Goal: Task Accomplishment & Management: Complete application form

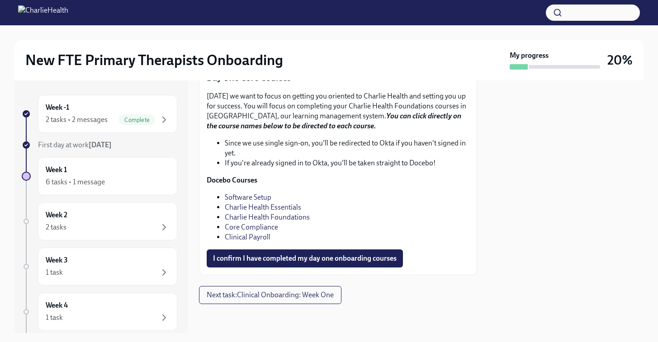
scroll to position [1274, 0]
click at [264, 240] on link "Clinical Payroll" at bounding box center [248, 237] width 46 height 9
click at [256, 217] on link "Charlie Health Foundations" at bounding box center [267, 217] width 85 height 9
click at [252, 207] on link "Charlie Health Essentials" at bounding box center [263, 207] width 76 height 9
click at [247, 195] on link "Software Setup" at bounding box center [248, 197] width 47 height 9
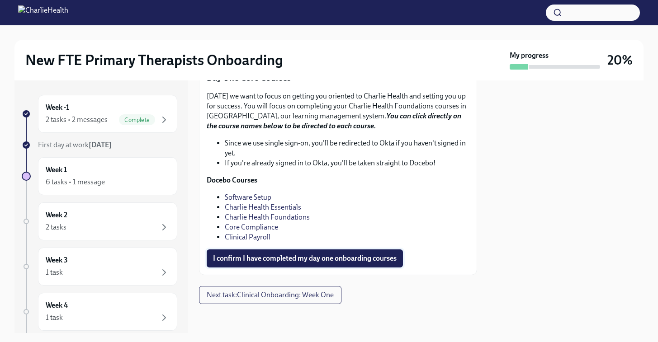
click at [368, 258] on span "I confirm I have completed my day one onboarding courses" at bounding box center [305, 258] width 184 height 9
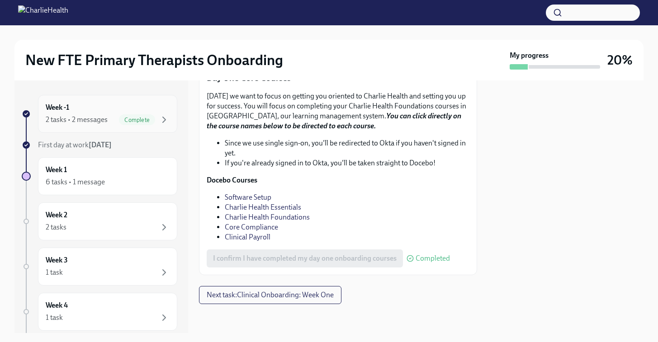
click at [106, 123] on div "2 tasks • 2 messages" at bounding box center [77, 120] width 62 height 10
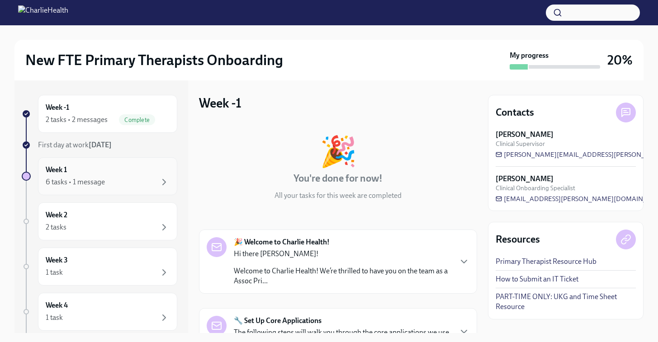
click at [91, 176] on div "Week 1 6 tasks • 1 message" at bounding box center [108, 176] width 124 height 23
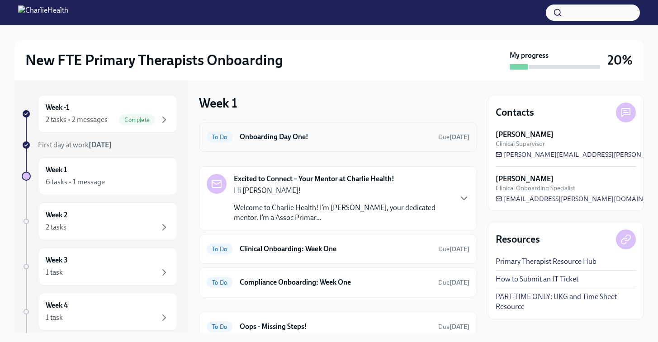
click at [359, 130] on div "To Do Onboarding Day One! Due [DATE]" at bounding box center [338, 137] width 263 height 14
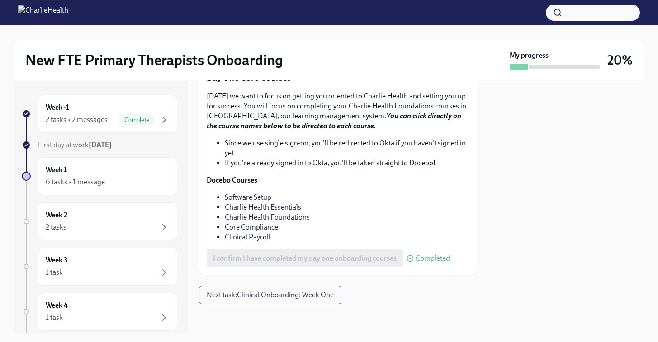
scroll to position [1274, 0]
click at [283, 299] on span "Next task : Clinical Onboarding: Week One" at bounding box center [270, 295] width 127 height 9
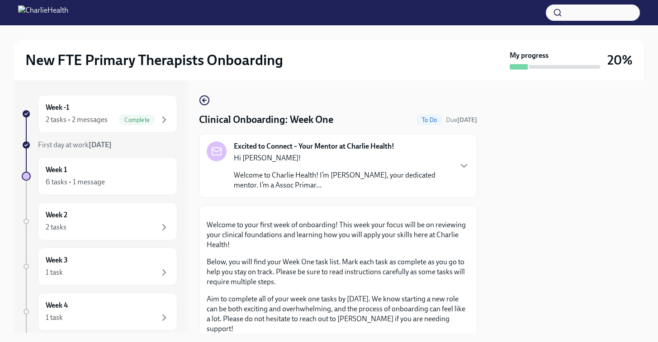
click at [358, 167] on div "Hi [PERSON_NAME]! Welcome to Charlie Health! I’m [PERSON_NAME], your dedicated …" at bounding box center [342, 171] width 217 height 37
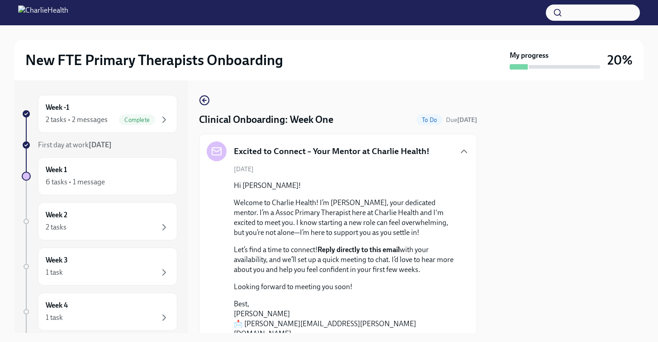
click at [358, 167] on div "[DATE] Hi [PERSON_NAME]! Welcome to Charlie Health! I’m [PERSON_NAME], your ded…" at bounding box center [338, 257] width 263 height 184
click at [467, 147] on icon "button" at bounding box center [463, 151] width 11 height 11
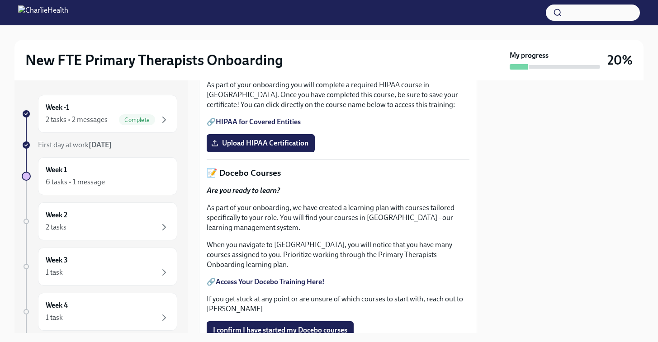
scroll to position [289, 0]
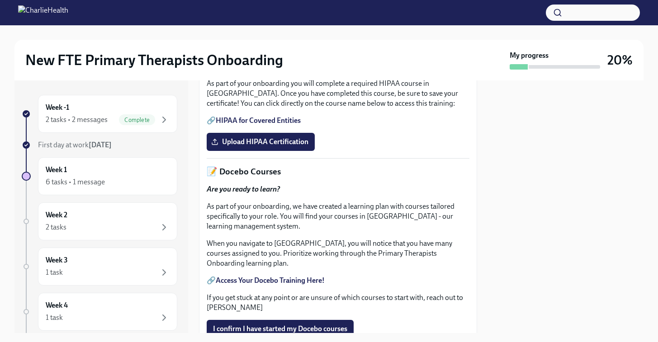
click at [258, 125] on link "HIPAA for Covered Entities" at bounding box center [258, 120] width 85 height 9
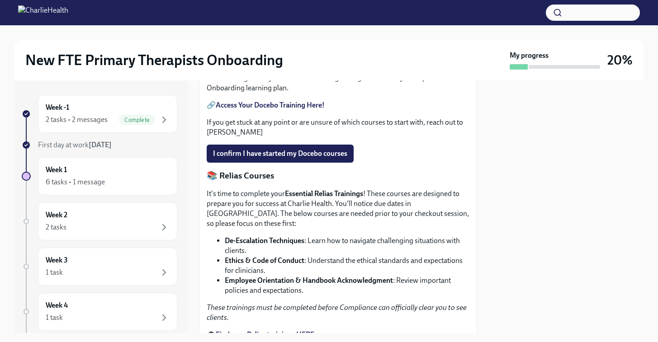
scroll to position [466, 0]
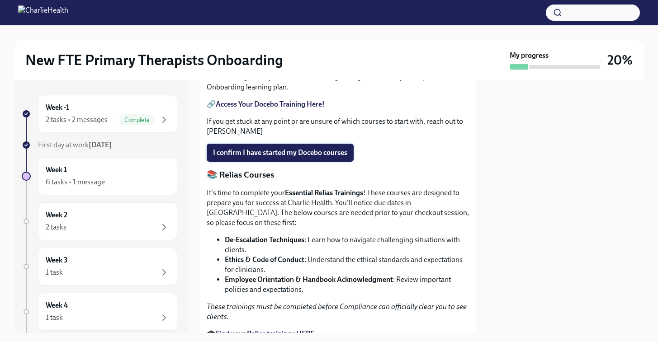
click at [318, 162] on button "I confirm I have started my Docebo courses" at bounding box center [280, 153] width 147 height 18
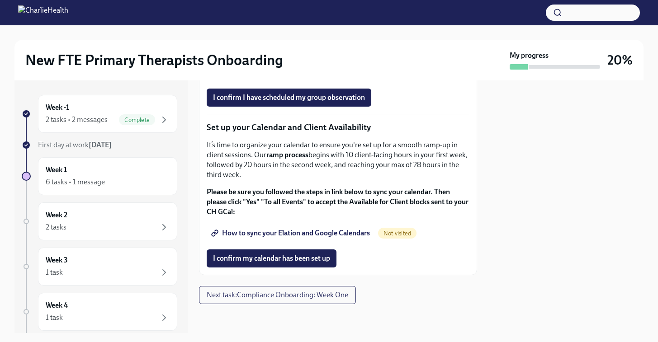
scroll to position [1507, 0]
click at [78, 216] on div "Week 2 2 tasks" at bounding box center [108, 221] width 124 height 23
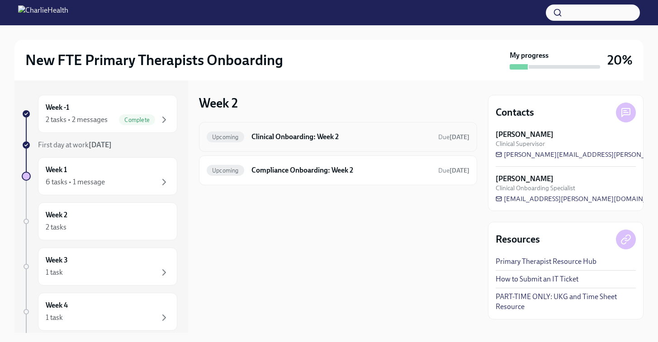
click at [279, 148] on div "Upcoming Clinical Onboarding: Week 2 Due [DATE]" at bounding box center [338, 137] width 278 height 30
click at [283, 137] on h6 "Clinical Onboarding: Week 2" at bounding box center [340, 137] width 179 height 10
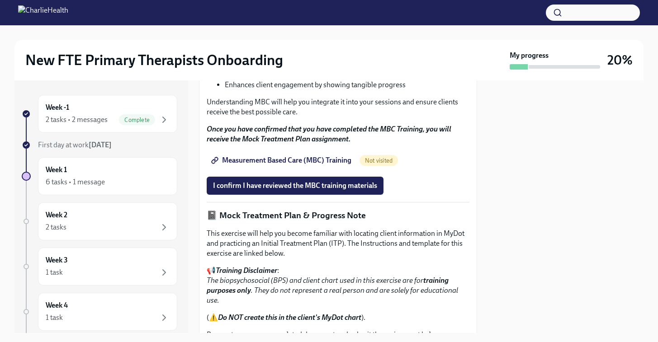
scroll to position [933, 0]
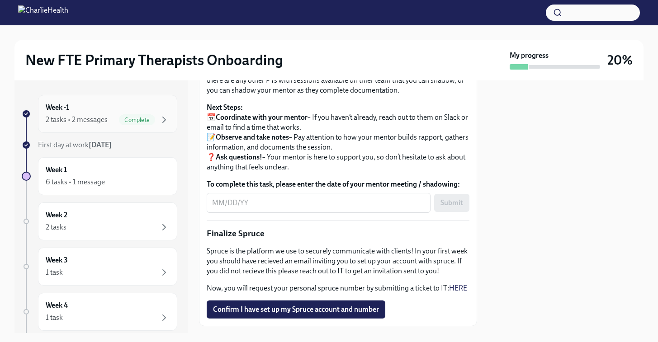
click at [88, 114] on div "2 tasks • 2 messages Complete" at bounding box center [108, 119] width 124 height 11
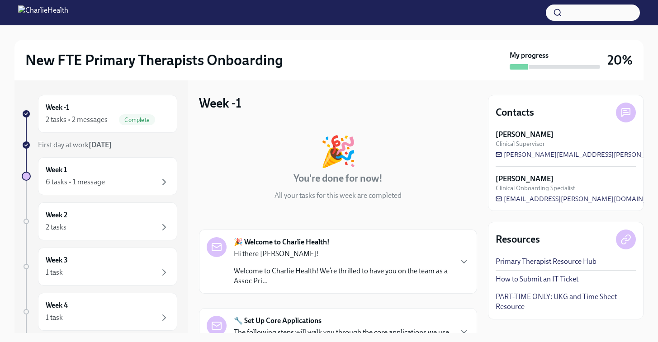
click at [341, 166] on div "🎉" at bounding box center [338, 152] width 37 height 30
click at [425, 167] on div "🎉 You're done for now! All your tasks for this week are completed" at bounding box center [338, 169] width 278 height 64
click at [540, 61] on div "My progress" at bounding box center [554, 60] width 90 height 19
